Goal: Task Accomplishment & Management: Complete application form

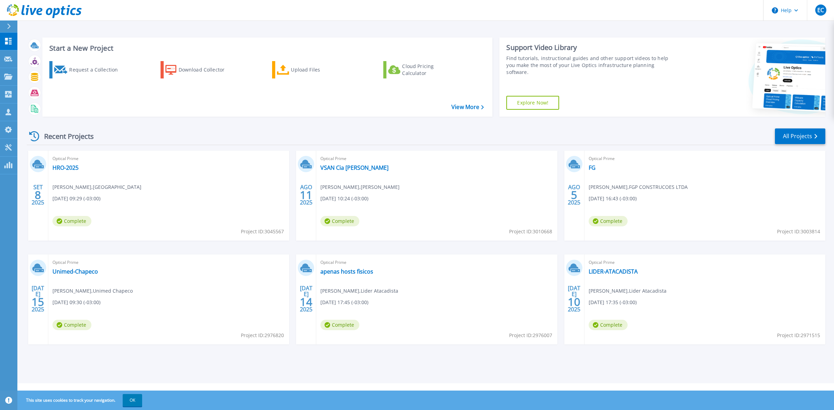
click at [7, 24] on icon at bounding box center [9, 27] width 4 height 6
click at [8, 28] on icon at bounding box center [9, 27] width 4 height 6
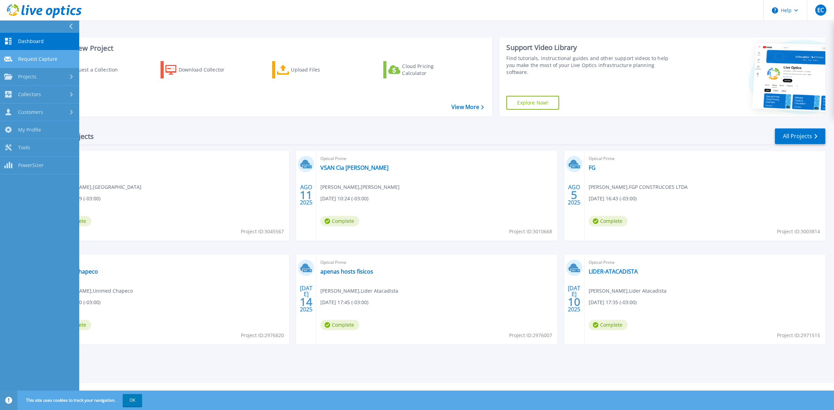
click at [34, 62] on link "Request Capture Request Capture" at bounding box center [39, 59] width 79 height 18
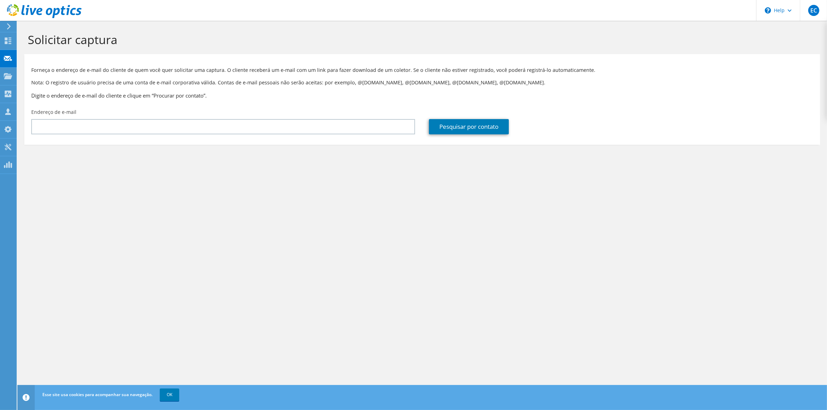
click at [179, 136] on div "Endereço de e-mail" at bounding box center [223, 121] width 398 height 33
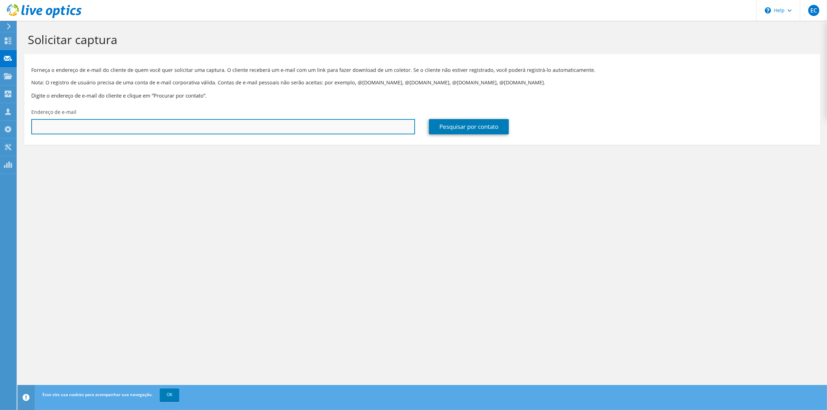
click at [180, 131] on input "text" at bounding box center [223, 126] width 384 height 15
paste input ""Sandro Trevisan" <sandro.trevisan@amctextil.com.br>"
drag, startPoint x: 164, startPoint y: 132, endPoint x: 171, endPoint y: 132, distance: 6.6
click at [171, 132] on input ""Sandro Trevisan" <sandro.trevisan@amctextil.com.br>" at bounding box center [223, 126] width 384 height 15
drag, startPoint x: 81, startPoint y: 127, endPoint x: 17, endPoint y: 129, distance: 64.3
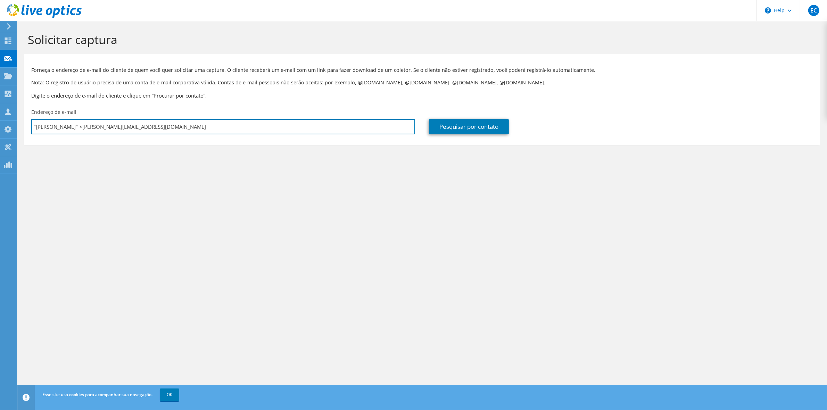
click at [17, 129] on div "EC Membro da equipe Eduardo Carvalho eduardo.carvalho@hardlink.com.br hardlink_…" at bounding box center [413, 205] width 827 height 410
type input "sandro.trevisan@amctextil.com.br"
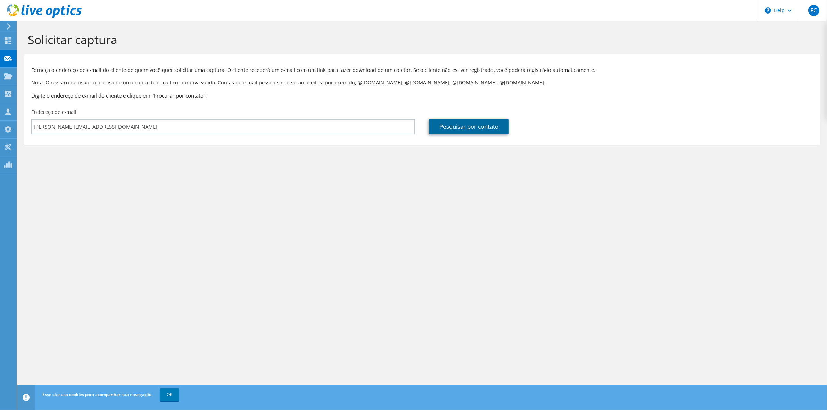
click at [461, 129] on link "Pesquisar por contato" at bounding box center [469, 126] width 80 height 15
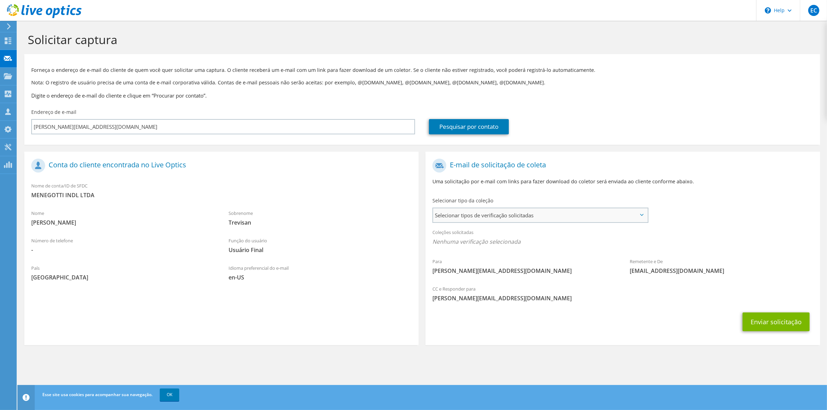
click at [571, 210] on span "Selecionar tipos de verificação solicitadas" at bounding box center [540, 215] width 214 height 14
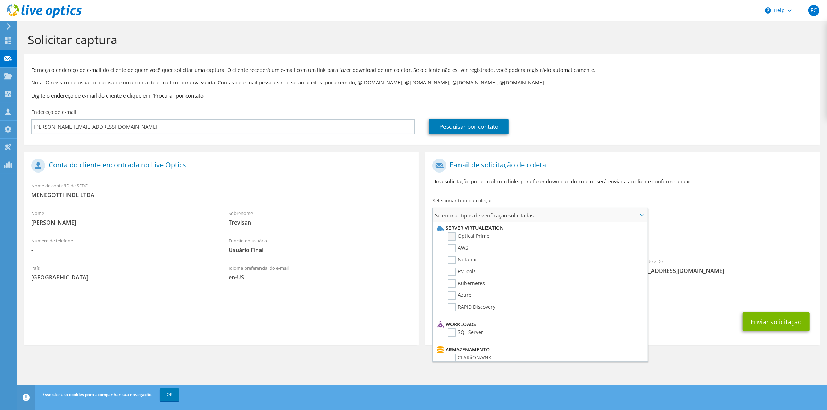
click at [453, 233] on label "Optical Prime" at bounding box center [469, 236] width 42 height 8
click at [0, 0] on input "Optical Prime" at bounding box center [0, 0] width 0 height 0
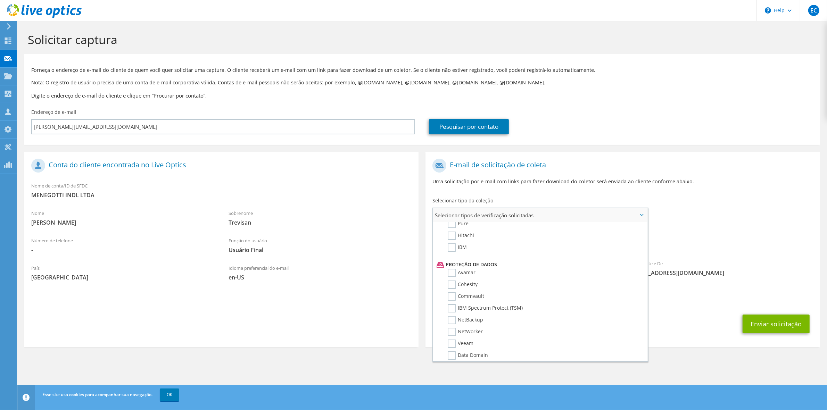
scroll to position [313, 0]
click at [683, 221] on div "Para sandro.trevisan@amctextil.com.br Remetente e De liveoptics@liveoptics.com" at bounding box center [623, 219] width 394 height 129
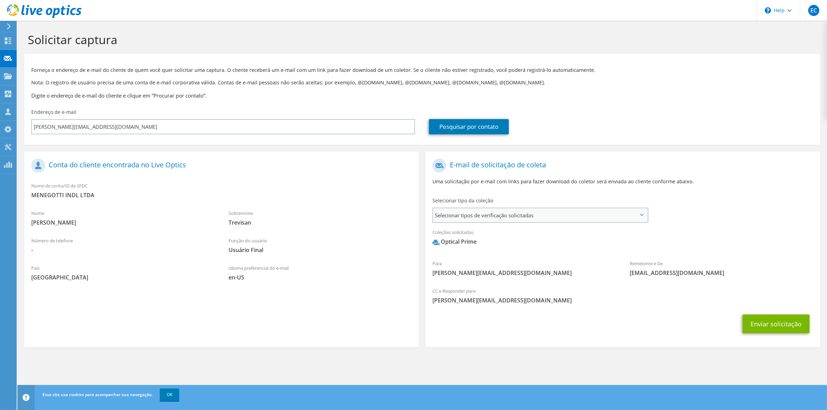
click at [550, 218] on span "Selecionar tipos de verificação solicitadas" at bounding box center [540, 215] width 214 height 14
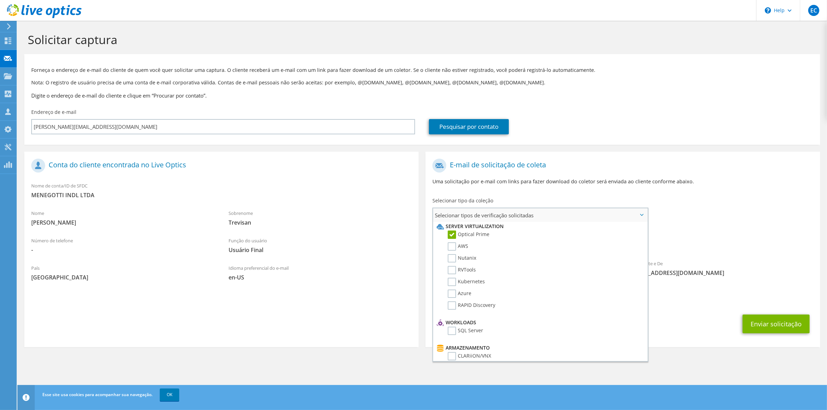
scroll to position [0, 0]
click at [681, 218] on div "Para sandro.trevisan@amctextil.com.br Remetente e De liveoptics@liveoptics.com" at bounding box center [623, 219] width 394 height 129
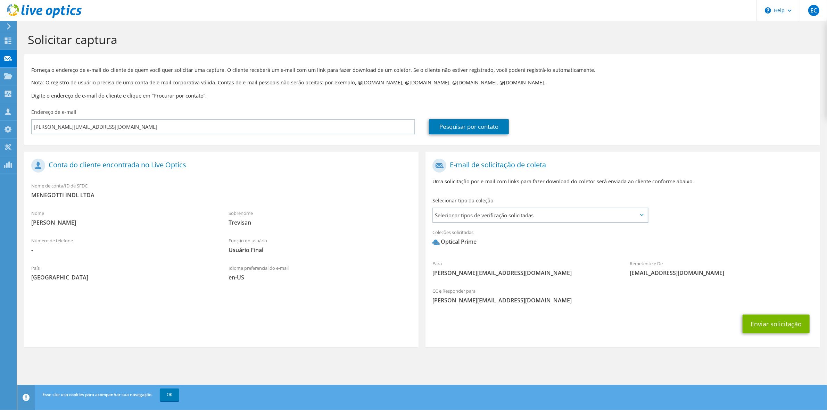
click at [521, 300] on span "[PERSON_NAME][EMAIL_ADDRESS][DOMAIN_NAME]" at bounding box center [623, 301] width 380 height 8
click at [450, 284] on div "CC e Responder para eduardo.carvalho@hardlink.com.br" at bounding box center [623, 296] width 394 height 24
click at [450, 285] on div "CC e Responder para eduardo.carvalho@hardlink.com.br" at bounding box center [623, 296] width 394 height 24
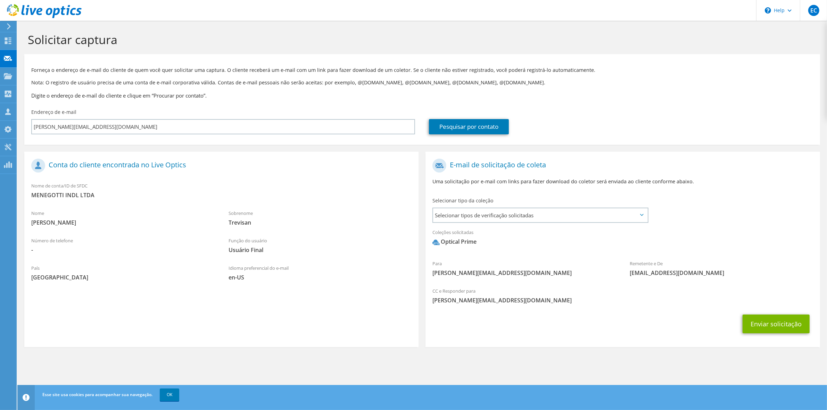
click at [621, 308] on div "CC e Responder para eduardo.carvalho@hardlink.com.br" at bounding box center [623, 297] width 394 height 27
click at [750, 324] on button "Enviar solicitação" at bounding box center [776, 324] width 67 height 19
